Goal: Information Seeking & Learning: Learn about a topic

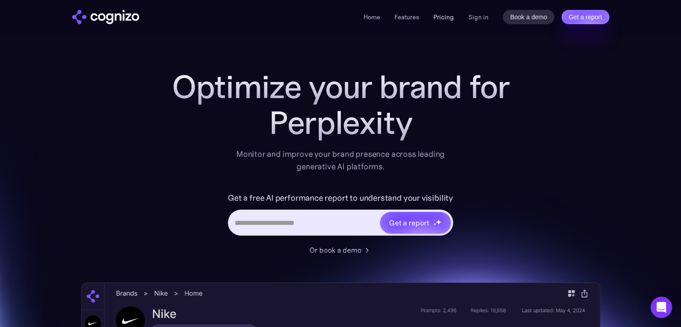
click at [437, 18] on link "Pricing" at bounding box center [443, 17] width 21 height 8
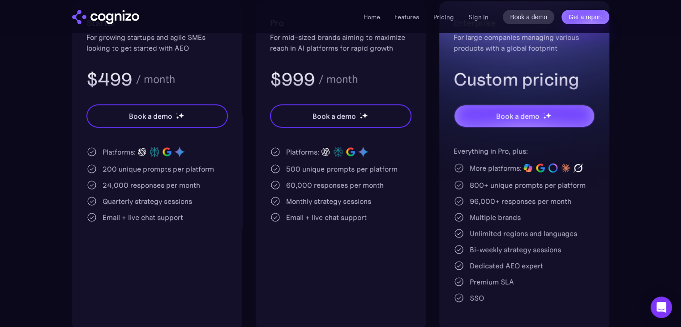
scroll to position [119, 0]
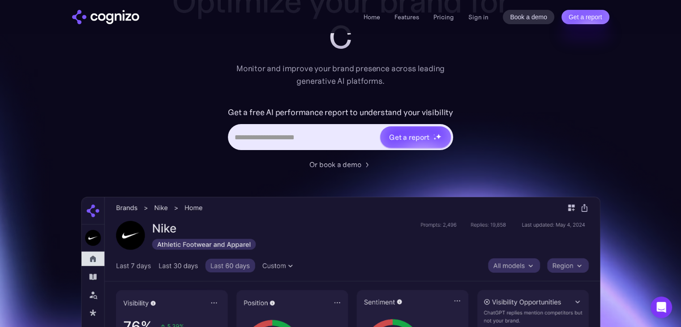
scroll to position [74, 0]
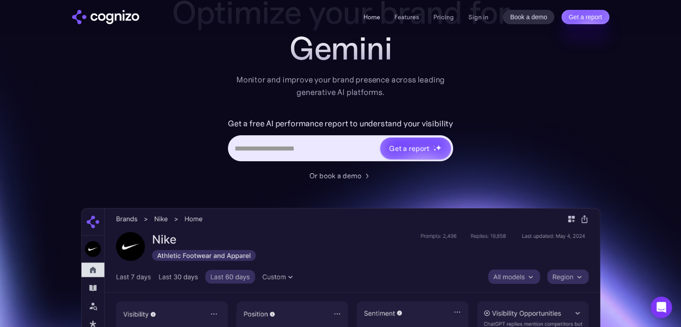
click at [371, 17] on link "Home" at bounding box center [372, 17] width 17 height 8
